Goal: Task Accomplishment & Management: Use online tool/utility

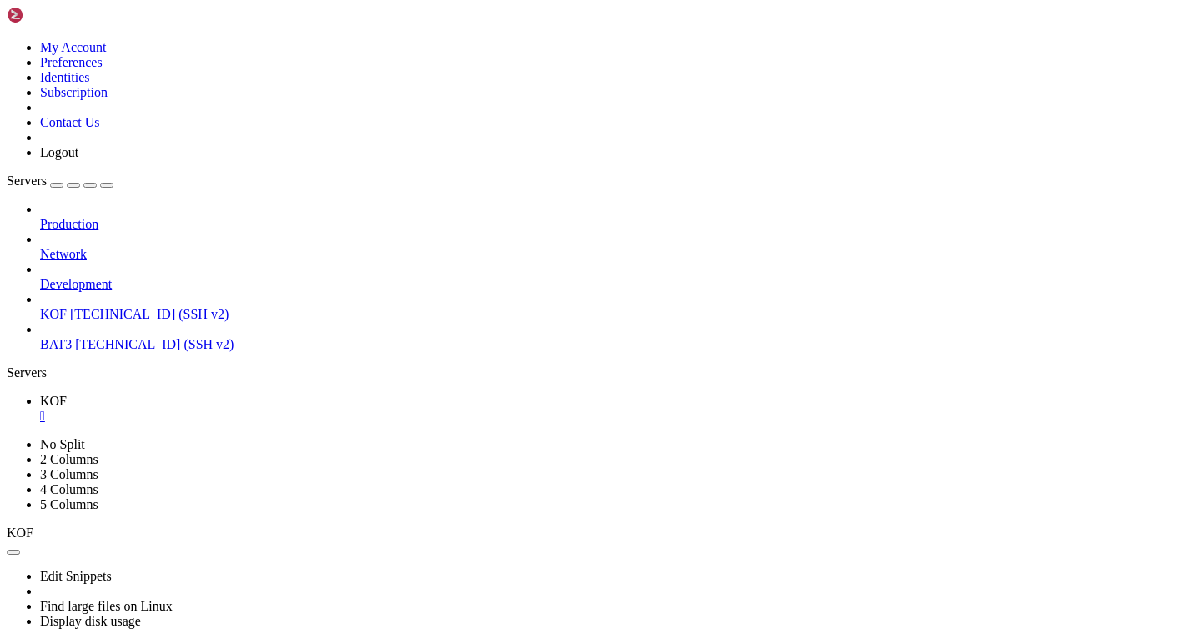
scroll to position [222, 0]
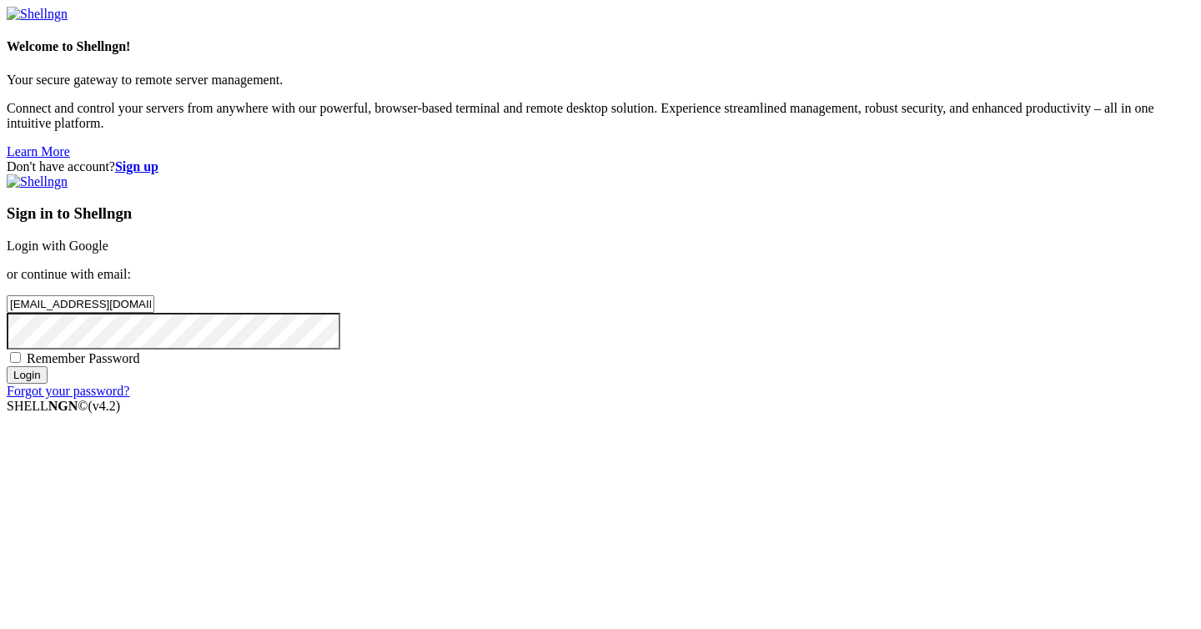
click at [48, 384] on input "Login" at bounding box center [27, 375] width 41 height 18
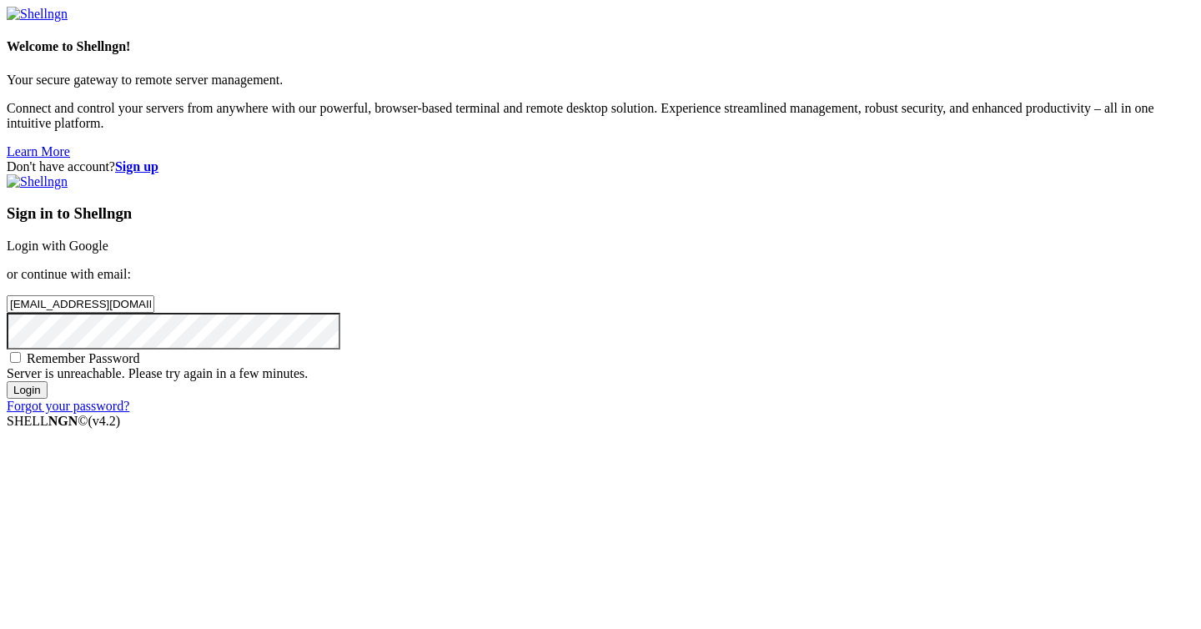
click at [48, 399] on input "Login" at bounding box center [27, 390] width 41 height 18
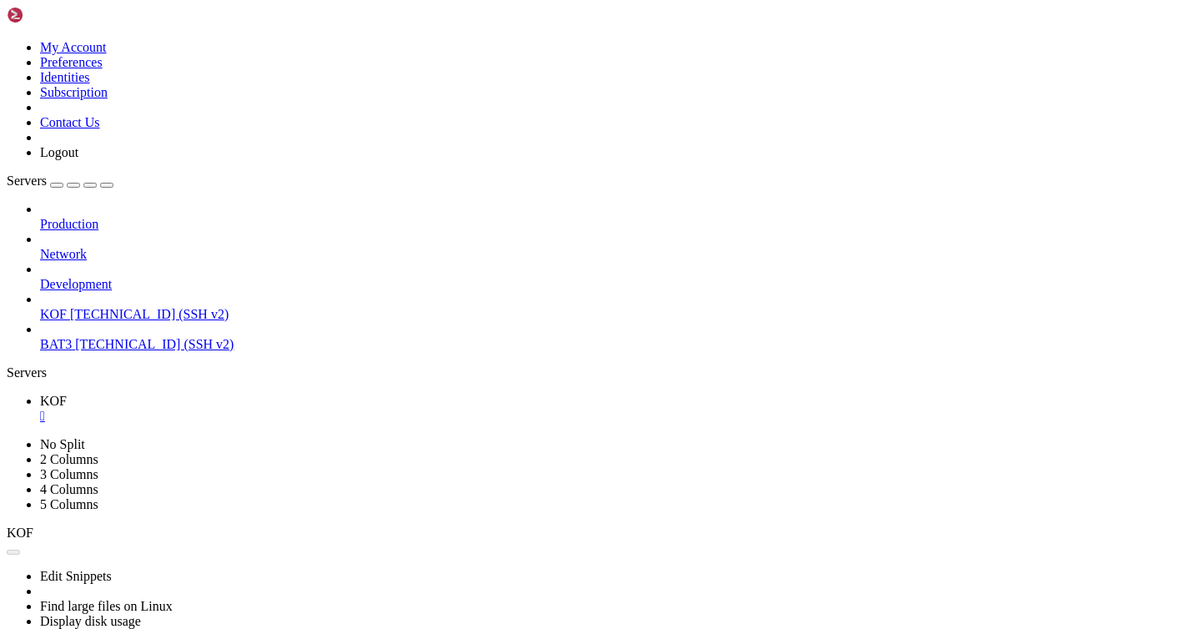
scroll to position [222, 0]
